Goal: Check status: Check status

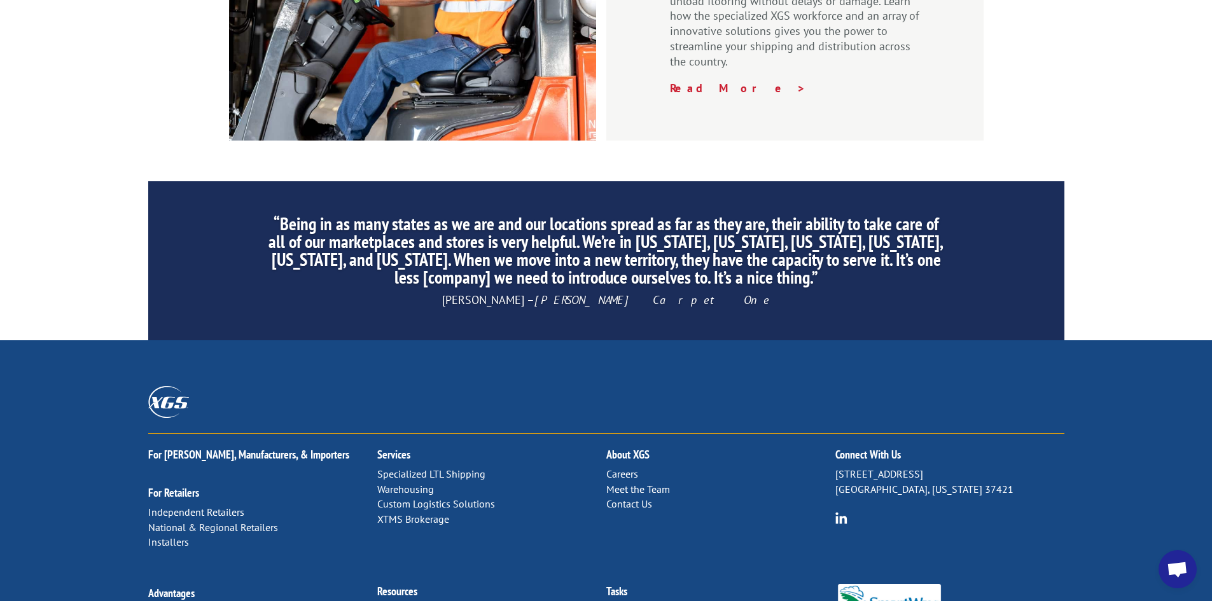
scroll to position [1918, 0]
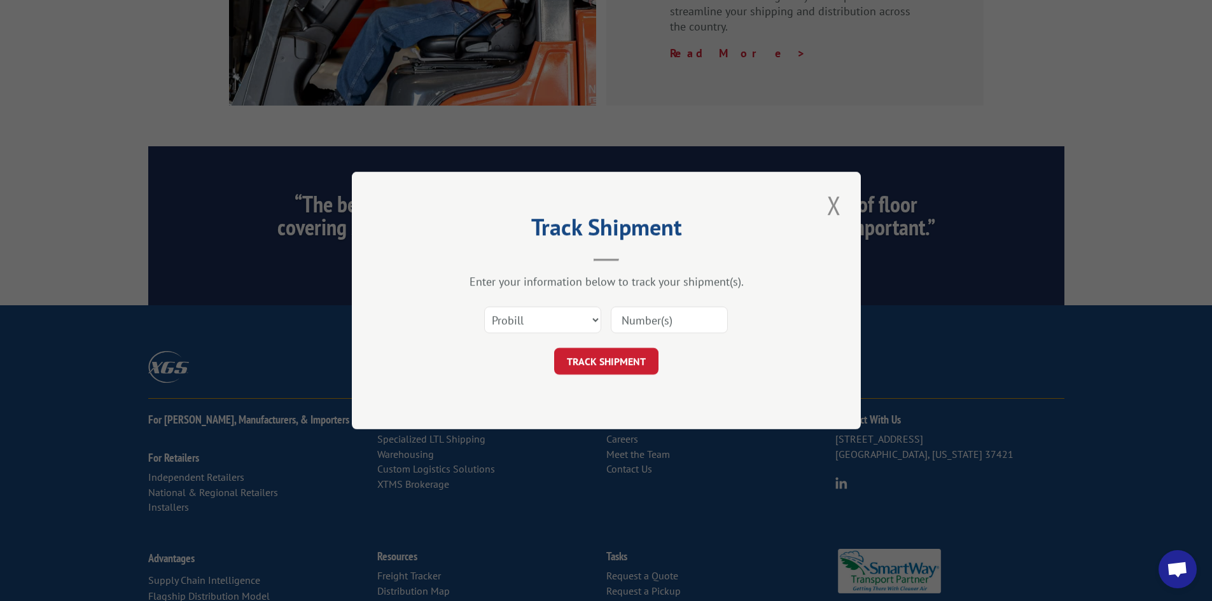
click at [626, 319] on input at bounding box center [669, 320] width 117 height 27
type input "524589133"
click at [619, 362] on button "TRACK SHIPMENT" at bounding box center [606, 361] width 104 height 27
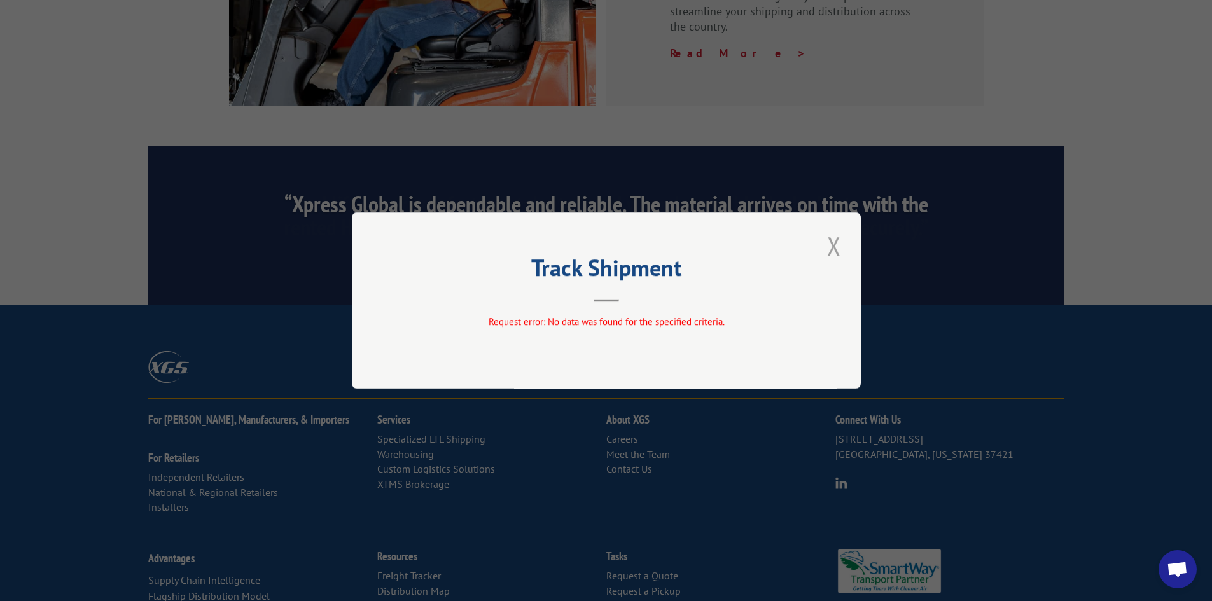
click at [829, 241] on button "Close modal" at bounding box center [835, 245] width 22 height 35
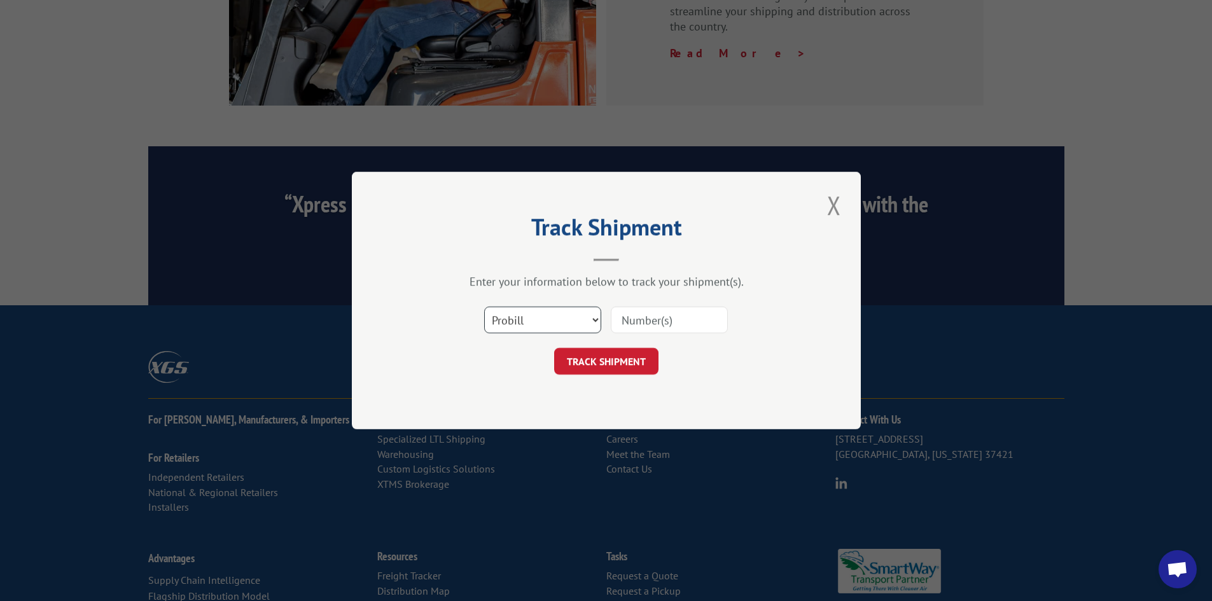
click at [591, 319] on select "Select category... Probill BOL PO" at bounding box center [542, 320] width 117 height 27
select select "bol"
click at [484, 307] on select "Select category... Probill BOL PO" at bounding box center [542, 320] width 117 height 27
click at [635, 327] on input at bounding box center [669, 320] width 117 height 27
type input "524589133"
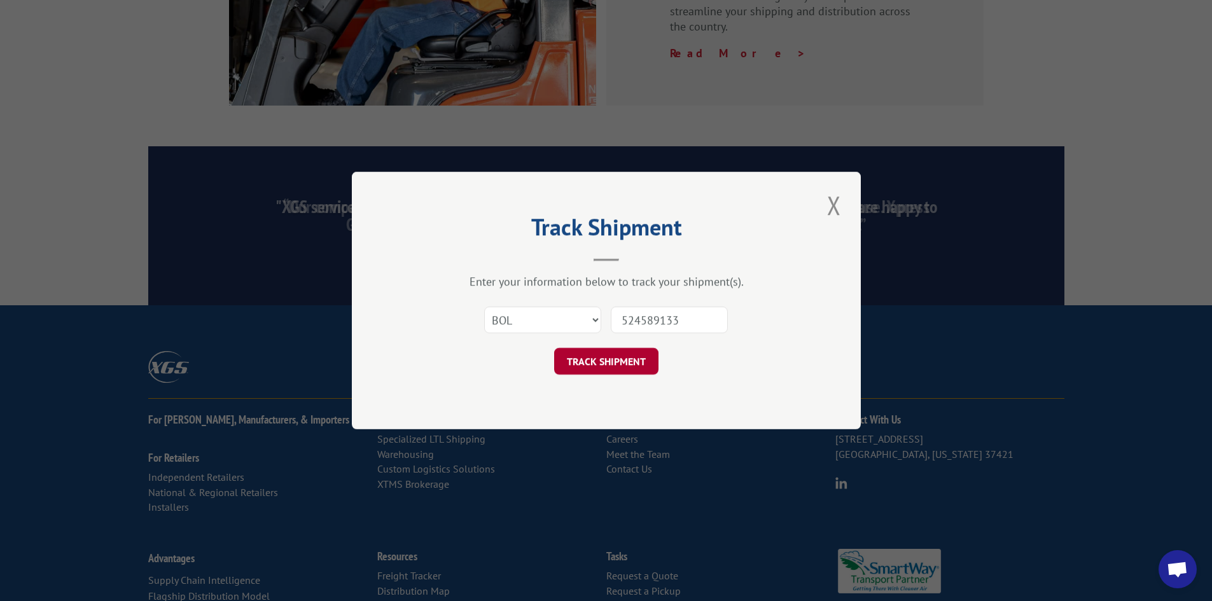
click at [609, 363] on button "TRACK SHIPMENT" at bounding box center [606, 361] width 104 height 27
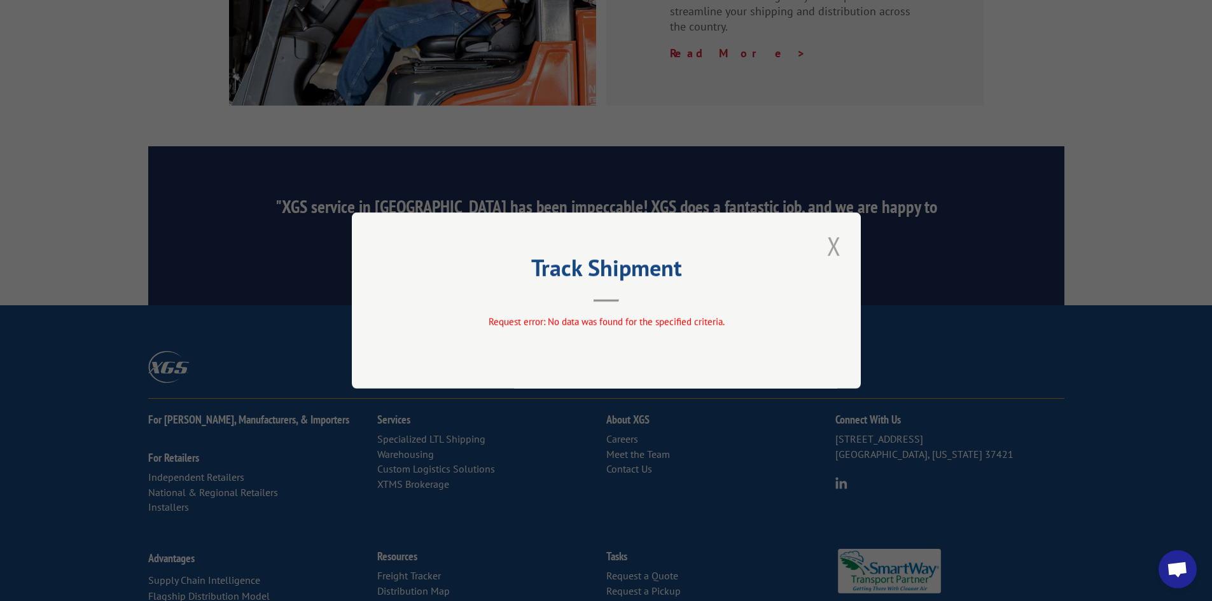
click at [832, 242] on button "Close modal" at bounding box center [835, 245] width 22 height 35
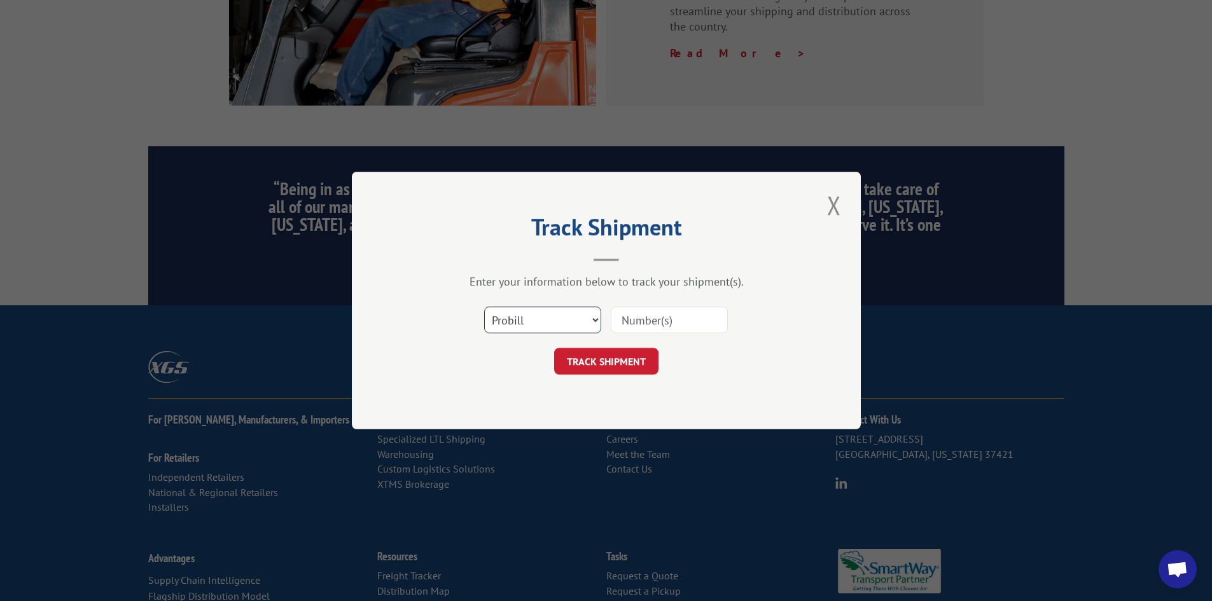
click at [593, 314] on select "Select category... Probill BOL PO" at bounding box center [542, 320] width 117 height 27
select select "po"
click at [484, 307] on select "Select category... Probill BOL PO" at bounding box center [542, 320] width 117 height 27
click at [629, 323] on input at bounding box center [669, 320] width 117 height 27
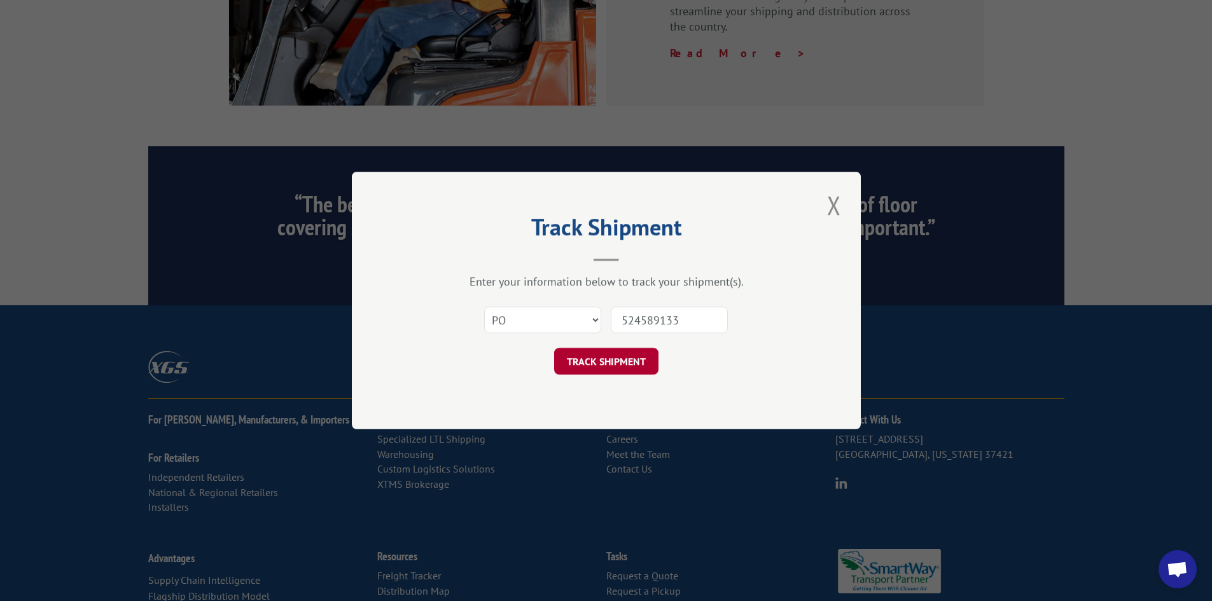
type input "524589133"
click at [612, 367] on button "TRACK SHIPMENT" at bounding box center [606, 361] width 104 height 27
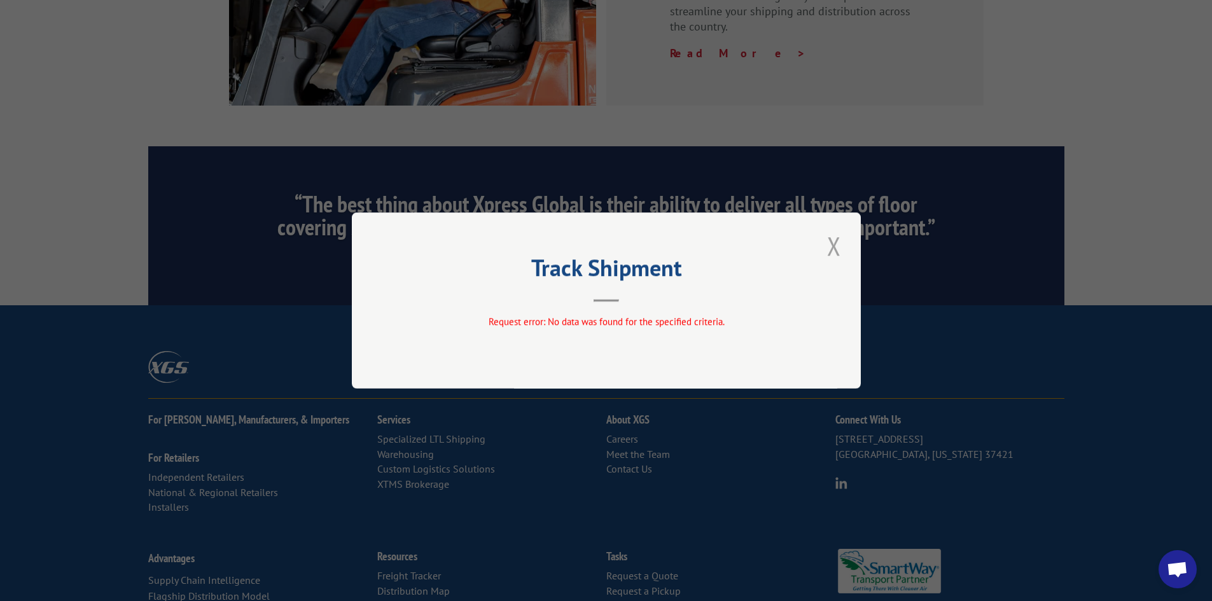
click at [832, 245] on button "Close modal" at bounding box center [835, 245] width 22 height 35
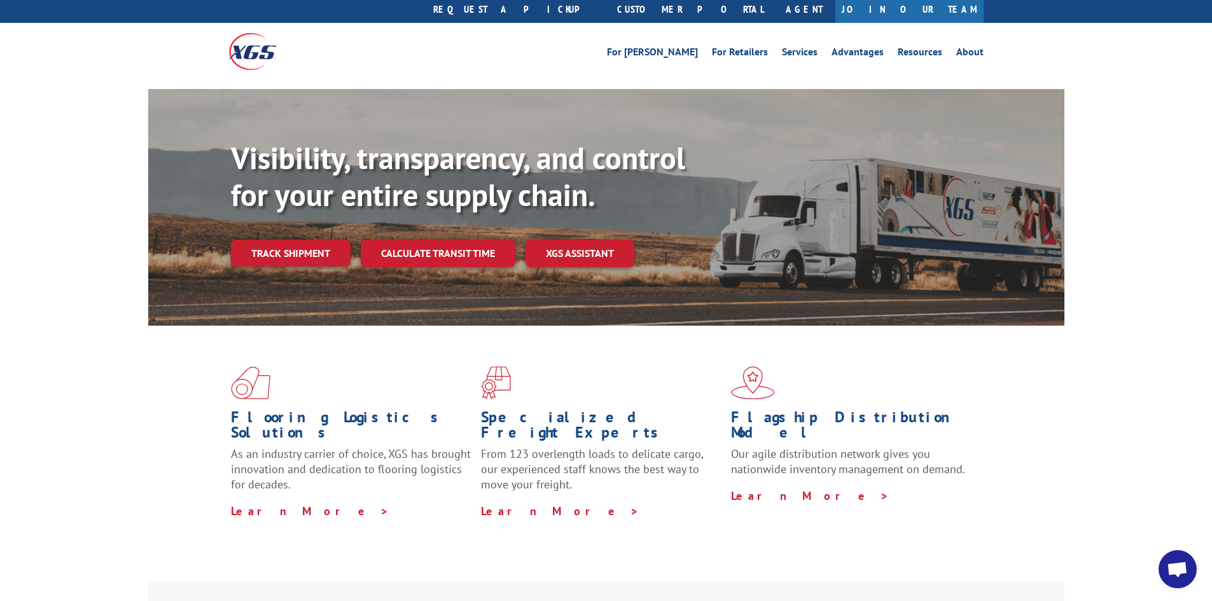
scroll to position [0, 0]
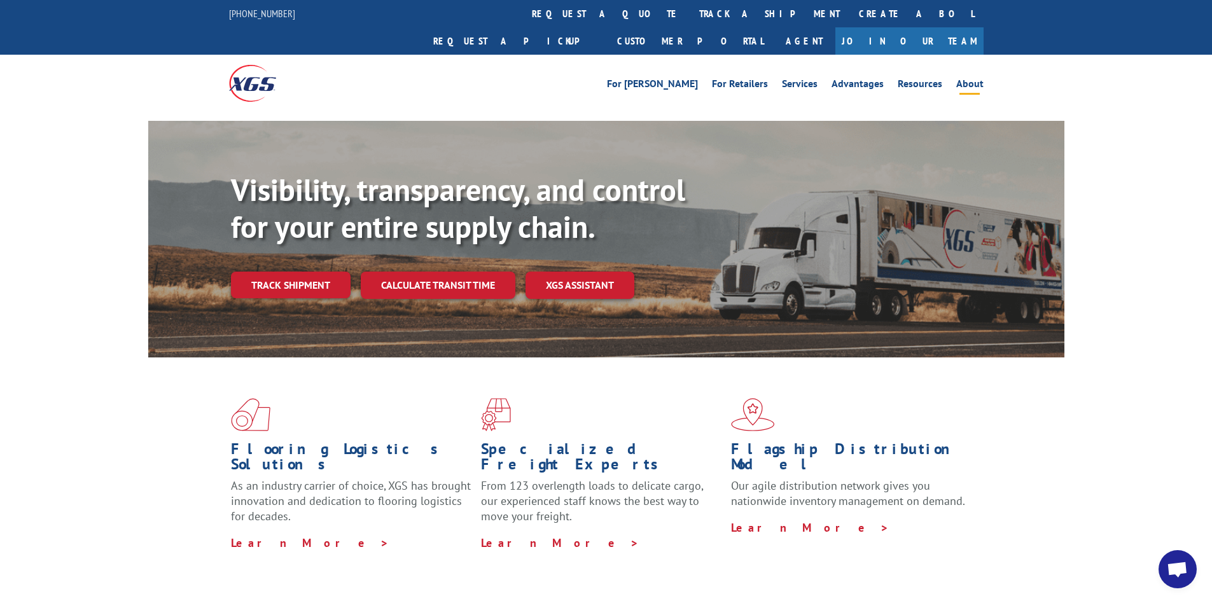
click at [968, 79] on link "About" at bounding box center [970, 86] width 27 height 14
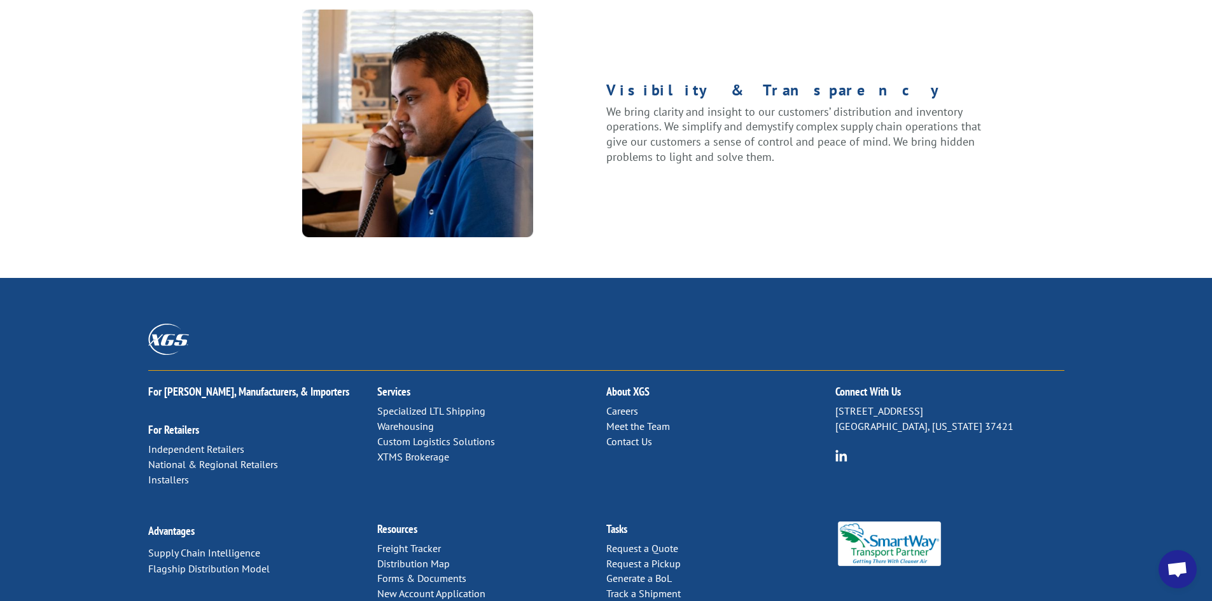
scroll to position [1617, 0]
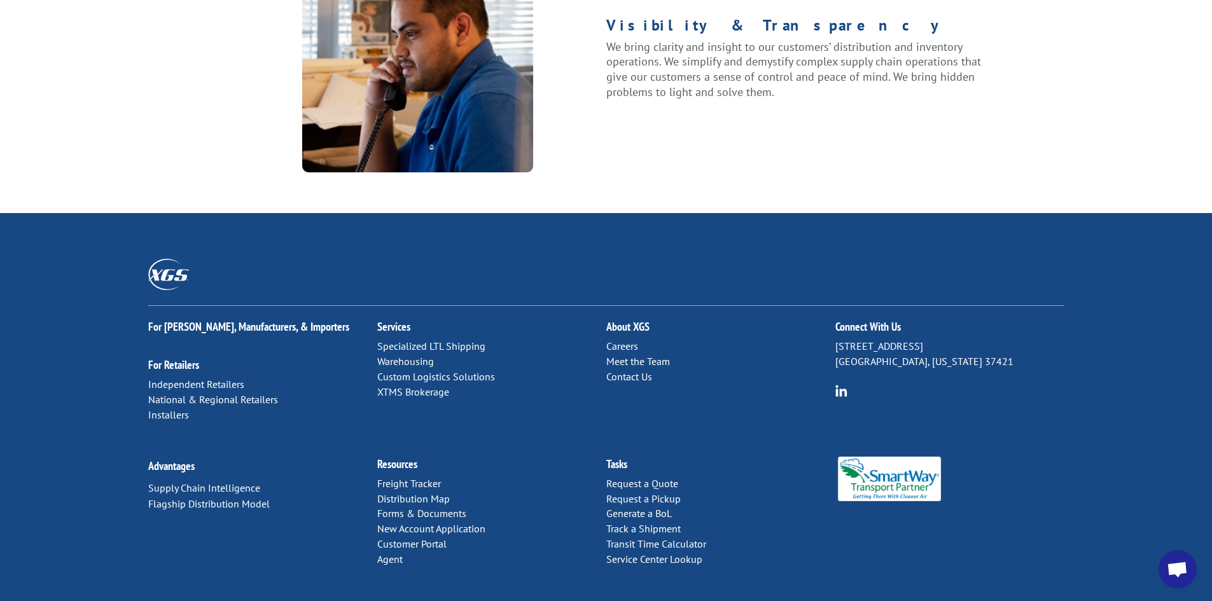
click at [619, 370] on link "Contact Us" at bounding box center [630, 376] width 46 height 13
